Goal: Transaction & Acquisition: Subscribe to service/newsletter

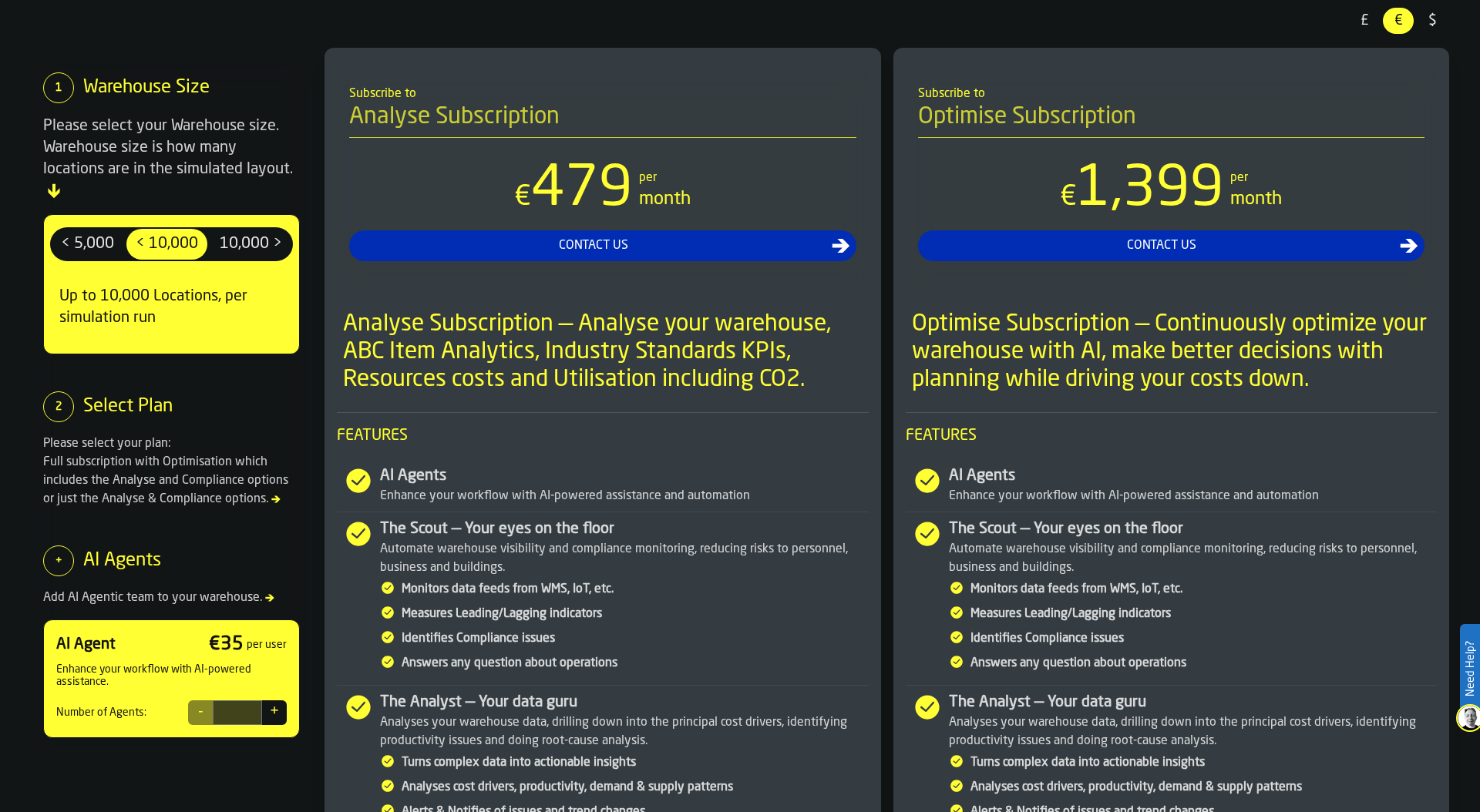
click at [1364, 20] on span "£" at bounding box center [1364, 21] width 24 height 20
click at [257, 232] on span "10,000 >" at bounding box center [251, 244] width 75 height 24
